Goal: Navigation & Orientation: Find specific page/section

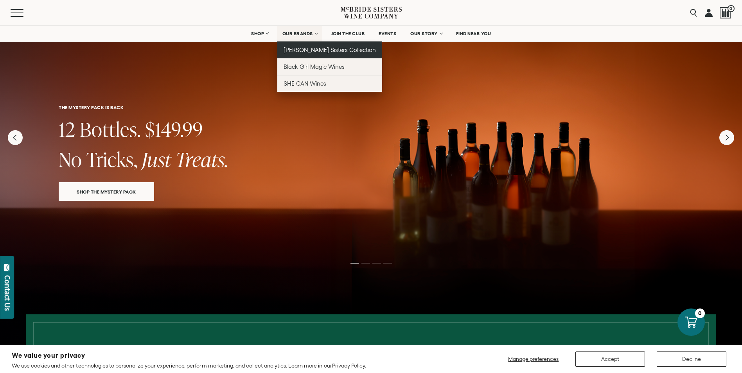
click at [293, 47] on span "[PERSON_NAME] Sisters Collection" at bounding box center [330, 50] width 93 height 7
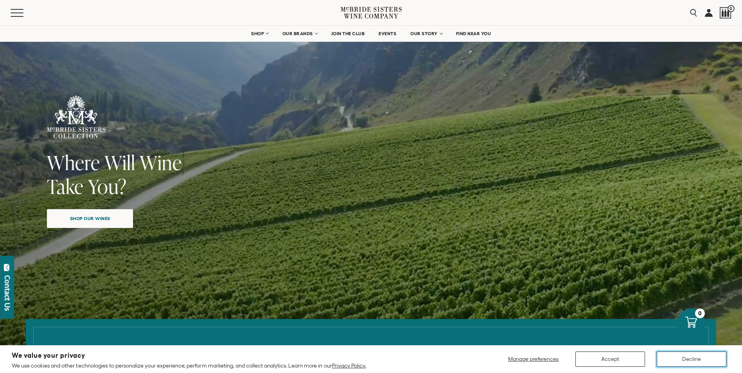
click at [690, 359] on button "Decline" at bounding box center [692, 359] width 70 height 15
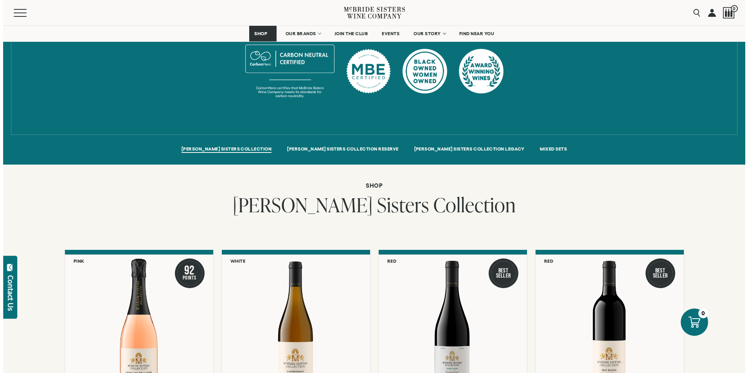
scroll to position [470, 0]
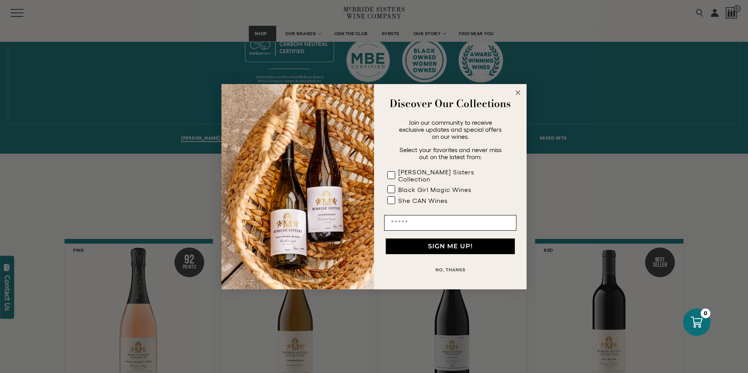
click at [456, 267] on button "NO, THANKS" at bounding box center [450, 270] width 132 height 16
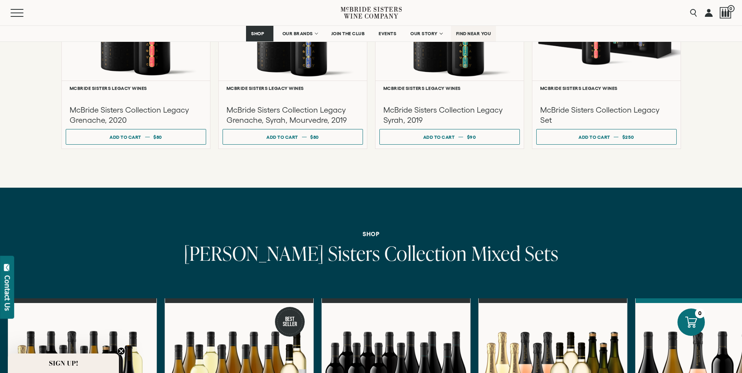
scroll to position [2152, 0]
